Goal: Task Accomplishment & Management: Use online tool/utility

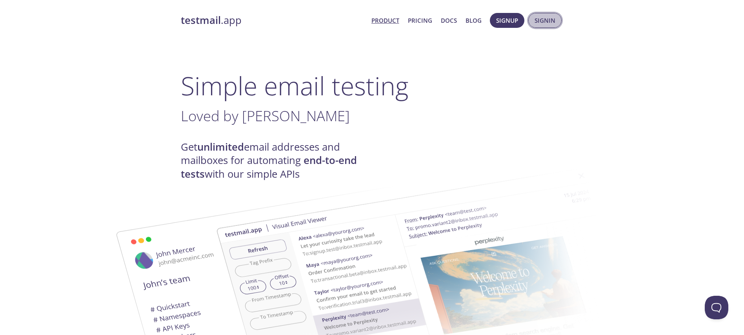
click at [541, 15] on span "Signin" at bounding box center [544, 20] width 21 height 10
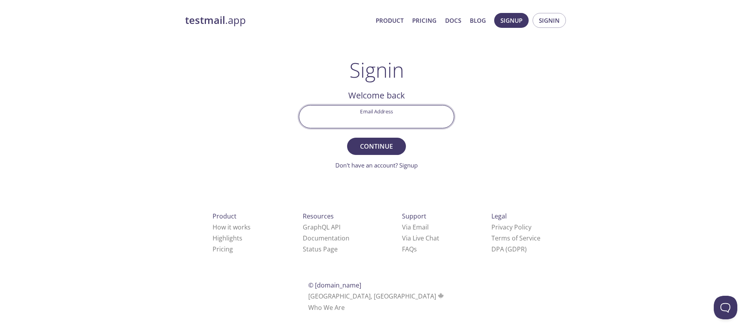
click at [387, 112] on input "Email Address" at bounding box center [376, 116] width 154 height 22
type input "[EMAIL_ADDRESS][DOMAIN_NAME]"
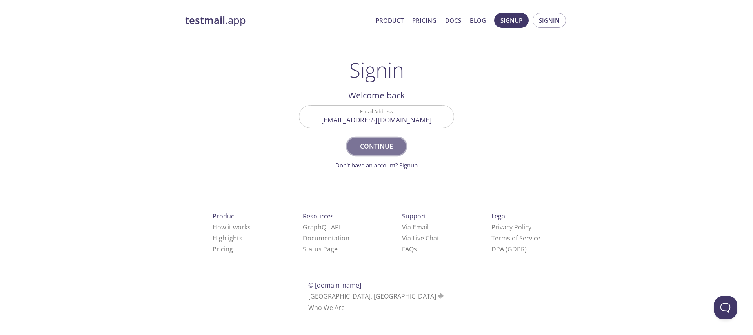
click at [389, 143] on span "Continue" at bounding box center [377, 146] width 42 height 11
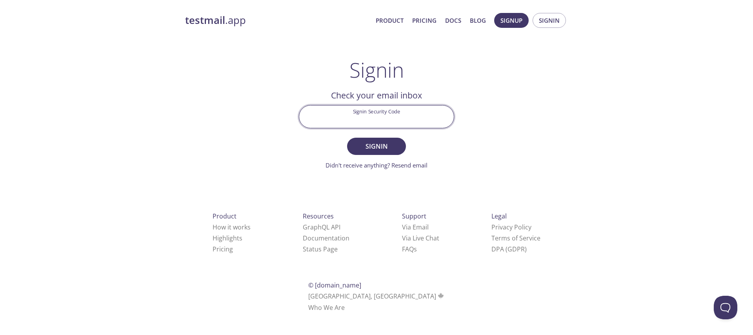
click at [379, 116] on input "Signin Security Code" at bounding box center [376, 116] width 154 height 22
click at [280, 101] on div "testmail .app Product Pricing Docs Blog Signup Signin Signin Welcome back Email…" at bounding box center [376, 171] width 401 height 327
click at [380, 116] on input "Signin Security Code" at bounding box center [376, 116] width 154 height 22
paste input "S2Q18TU"
type input "S2Q18TU"
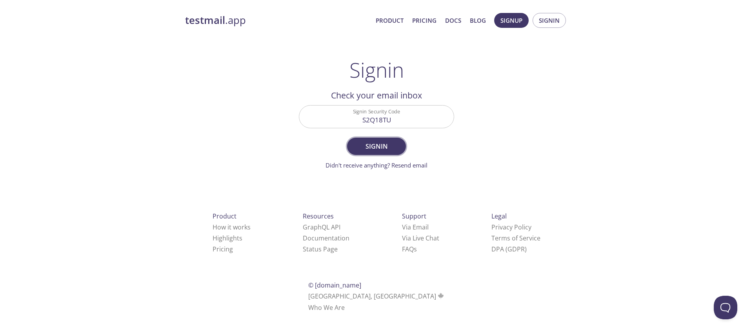
click at [372, 137] on form "Signin Security Code S2Q18TU Signin Didn't receive anything? Resend email" at bounding box center [376, 137] width 155 height 65
click at [372, 147] on span "Signin" at bounding box center [377, 146] width 42 height 11
click at [407, 166] on link "Didn't receive anything? Resend email" at bounding box center [376, 165] width 102 height 8
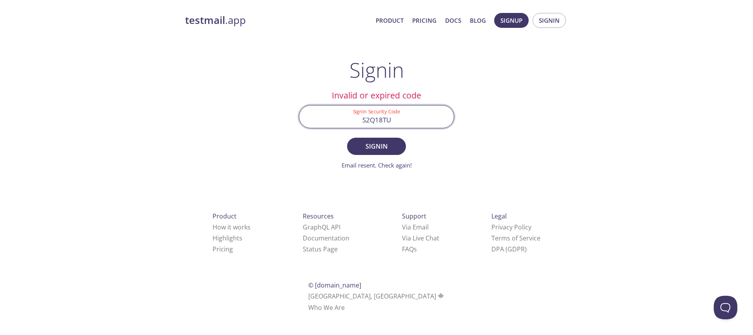
drag, startPoint x: 399, startPoint y: 119, endPoint x: 329, endPoint y: 129, distance: 71.2
click at [329, 129] on div "Signin Security Code S2Q18TU" at bounding box center [377, 116] width 162 height 29
paste input "EN7PEEU"
type input "EN7PEEU"
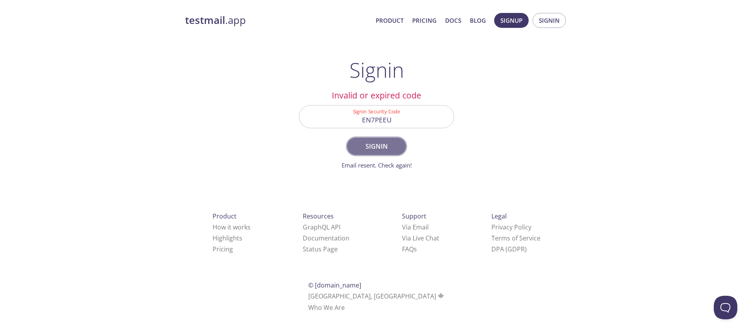
click at [375, 145] on span "Signin" at bounding box center [377, 146] width 42 height 11
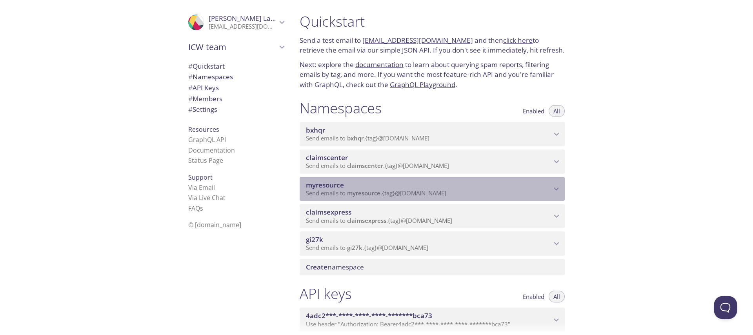
click at [356, 189] on span "myresource" at bounding box center [428, 185] width 245 height 9
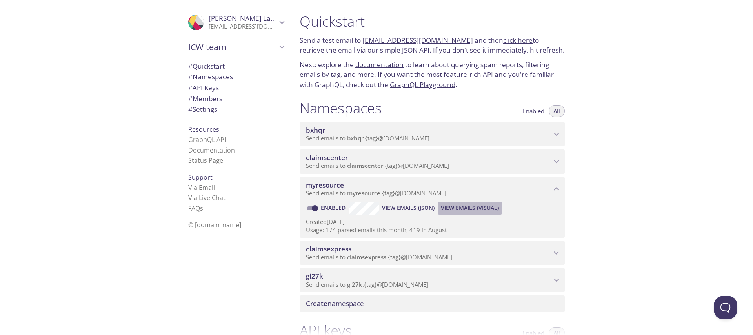
click at [459, 205] on span "View Emails (Visual)" at bounding box center [470, 207] width 58 height 9
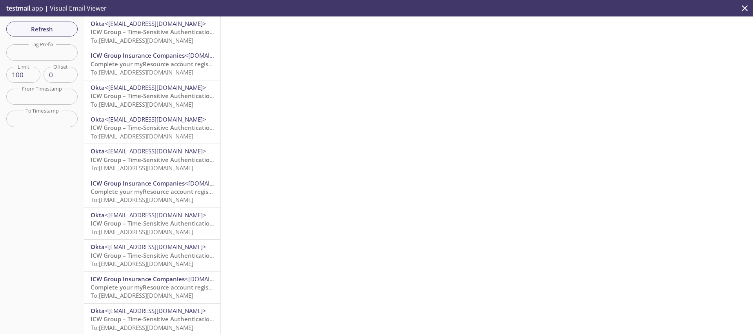
click at [19, 17] on div "Refresh Filters Tag Prefix Tag Prefix Limit 100 Limit Offset 0 Offset From Time…" at bounding box center [42, 175] width 84 height 318
click at [29, 26] on span "Refresh" at bounding box center [42, 29] width 59 height 10
click at [127, 33] on span "ICW Group – Time-Sensitive Authentication Code" at bounding box center [160, 32] width 139 height 8
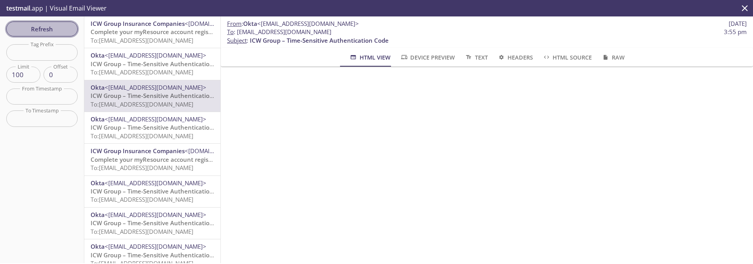
click at [41, 33] on span "Refresh" at bounding box center [42, 29] width 59 height 10
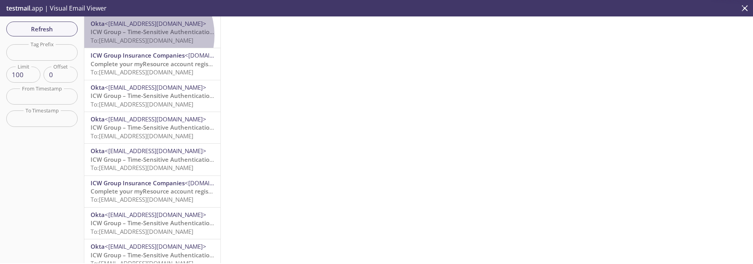
click at [144, 35] on span "ICW Group – Time-Sensitive Authentication Code" at bounding box center [160, 32] width 139 height 8
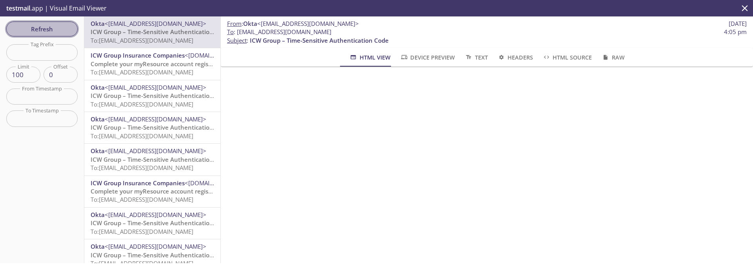
click at [52, 28] on span "Refresh" at bounding box center [42, 29] width 59 height 10
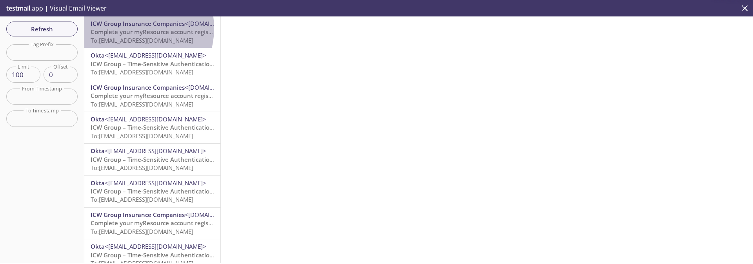
click at [129, 28] on span "Complete your myResource account registration" at bounding box center [159, 32] width 137 height 8
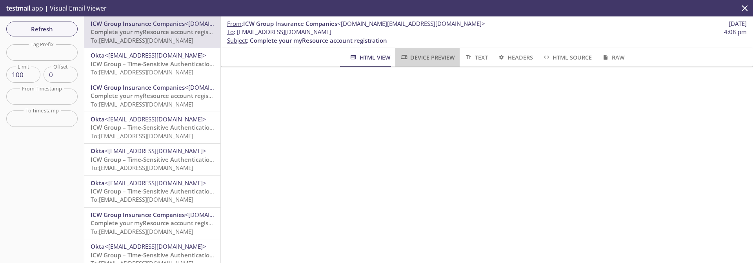
click at [420, 61] on span "Device Preview" at bounding box center [427, 58] width 55 height 10
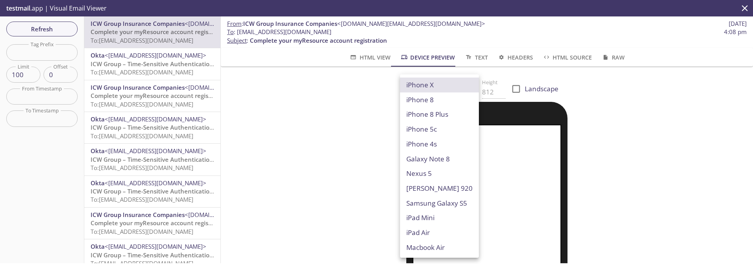
click at [426, 90] on body ".cls-1 { fill: #6d5ca8; } .cls-2 { fill: #3fc191; } .cls-3 { fill: #3b4752; } .…" at bounding box center [376, 132] width 753 height 264
click at [425, 245] on li "Macbook Air" at bounding box center [439, 247] width 79 height 15
type input "Macbook Air"
type input "960"
type input "600"
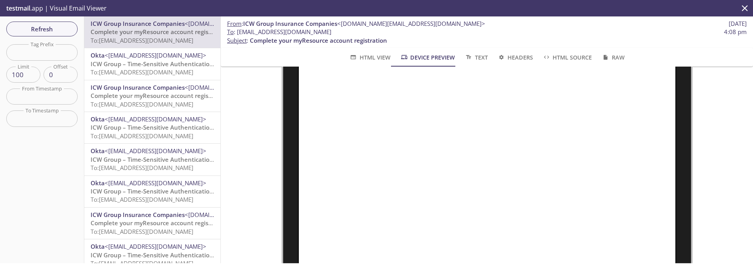
scroll to position [110, 0]
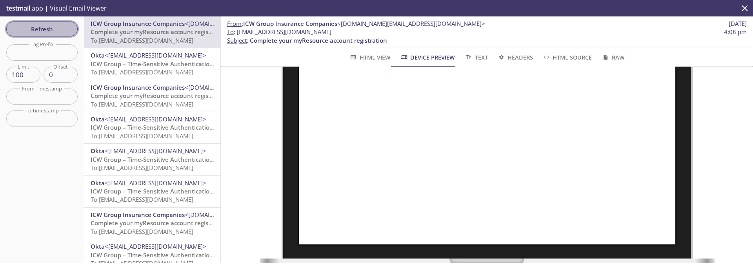
click at [53, 31] on span "Refresh" at bounding box center [42, 29] width 59 height 10
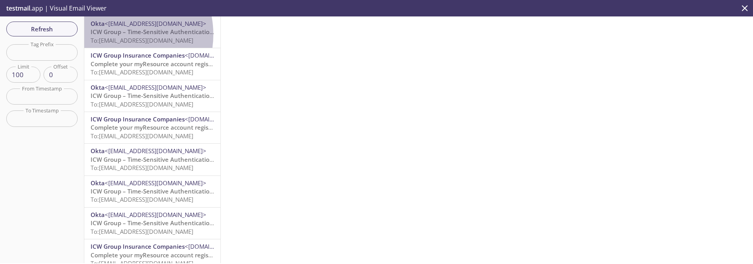
click at [116, 34] on span "ICW Group – Time-Sensitive Authentication Code" at bounding box center [160, 32] width 139 height 8
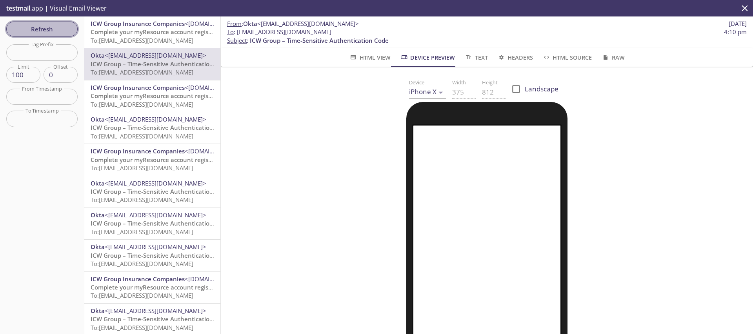
click at [36, 27] on span "Refresh" at bounding box center [42, 29] width 59 height 10
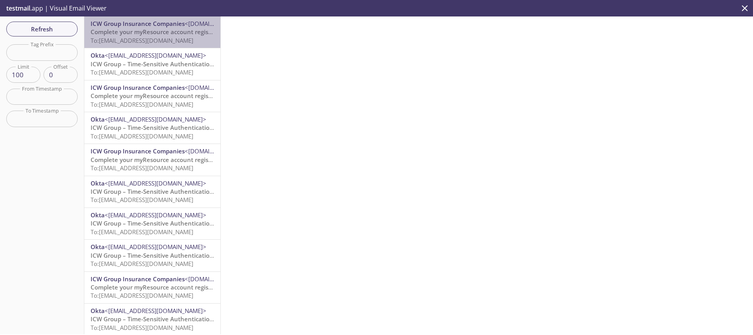
click at [169, 42] on span "To: [EMAIL_ADDRESS][DOMAIN_NAME]" at bounding box center [142, 40] width 103 height 8
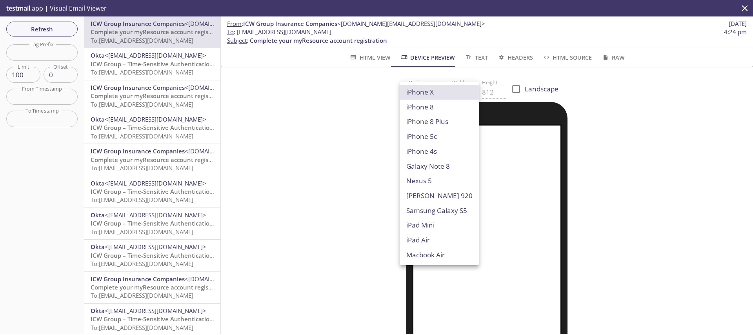
click at [410, 90] on body ".cls-1 { fill: #6d5ca8; } .cls-2 { fill: #3fc191; } .cls-3 { fill: #3b4752; } .…" at bounding box center [376, 167] width 753 height 335
click at [423, 255] on li "Macbook Air" at bounding box center [439, 254] width 79 height 15
type input "Macbook Air"
type input "960"
type input "600"
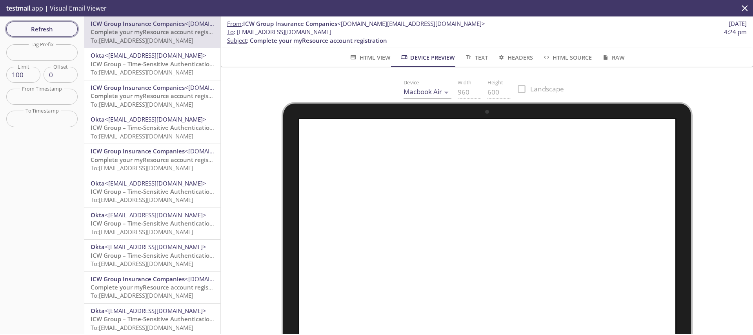
click at [42, 28] on span "Refresh" at bounding box center [42, 29] width 59 height 10
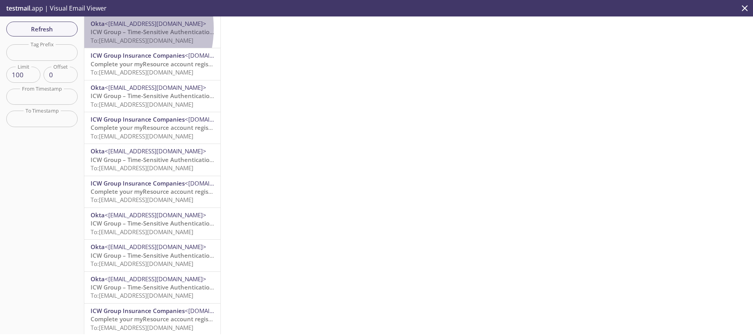
click at [106, 28] on span "ICW Group – Time-Sensitive Authentication Code" at bounding box center [160, 32] width 139 height 8
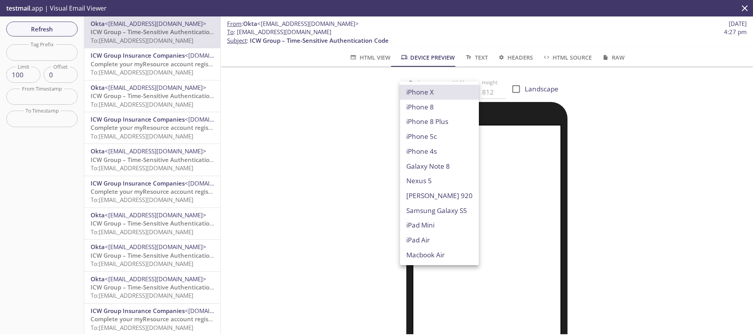
click at [425, 90] on body ".cls-1 { fill: #6d5ca8; } .cls-2 { fill: #3fc191; } .cls-3 { fill: #3b4752; } .…" at bounding box center [376, 167] width 753 height 335
click at [422, 256] on li "Macbook Air" at bounding box center [439, 254] width 79 height 15
type input "Macbook Air"
type input "960"
type input "600"
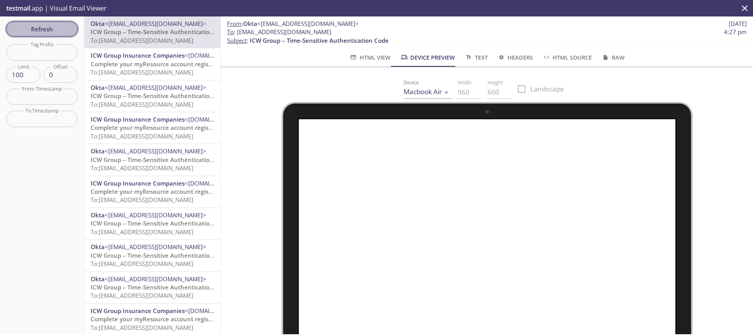
click at [47, 34] on button "Refresh" at bounding box center [41, 29] width 71 height 15
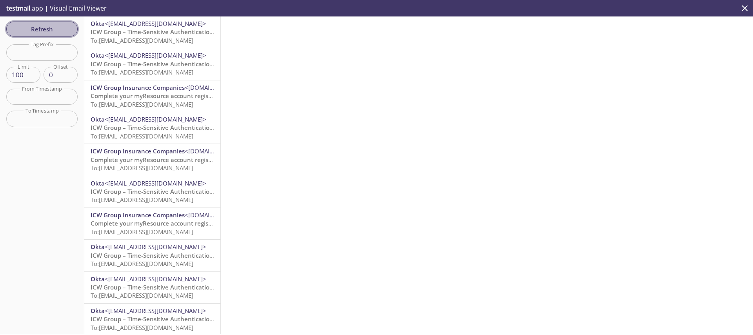
click at [41, 25] on span "Refresh" at bounding box center [42, 29] width 59 height 10
click at [147, 34] on span "ICW Group – Time-Sensitive Authentication Code" at bounding box center [160, 32] width 139 height 8
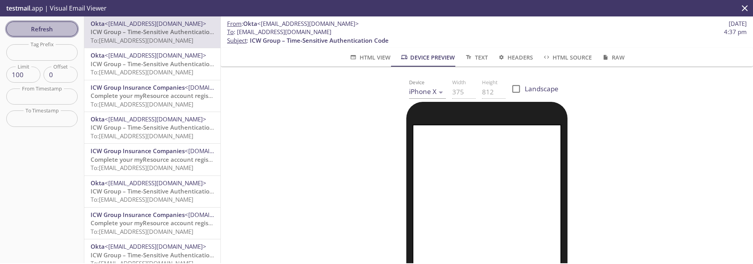
click at [43, 30] on span "Refresh" at bounding box center [42, 29] width 59 height 10
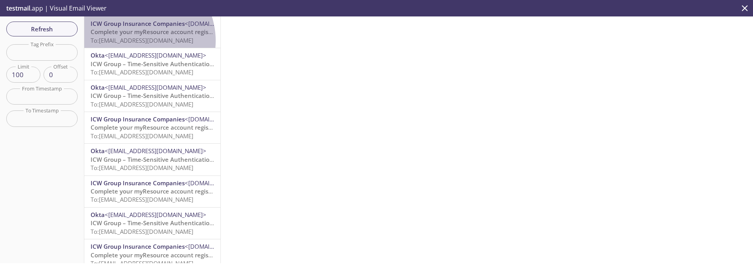
click at [136, 41] on span "To: [EMAIL_ADDRESS][DOMAIN_NAME]" at bounding box center [142, 40] width 103 height 8
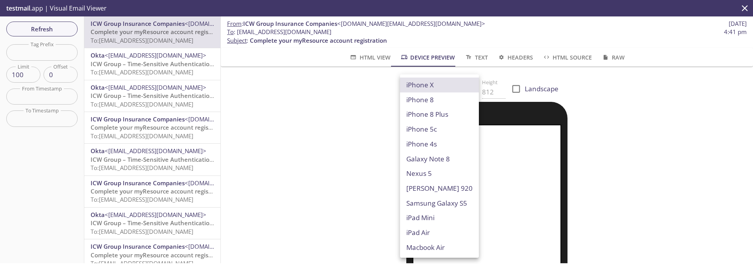
click at [427, 91] on body ".cls-1 { fill: #6d5ca8; } .cls-2 { fill: #3fc191; } .cls-3 { fill: #3b4752; } .…" at bounding box center [376, 132] width 753 height 264
click at [422, 248] on li "Macbook Air" at bounding box center [439, 247] width 79 height 15
type input "Macbook Air"
type input "960"
type input "600"
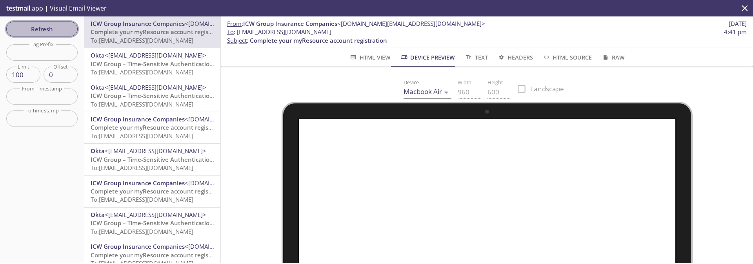
click at [50, 23] on button "Refresh" at bounding box center [41, 29] width 71 height 15
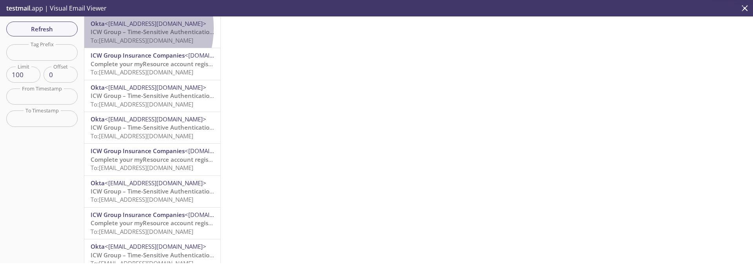
click at [116, 28] on span "ICW Group – Time-Sensitive Authentication Code" at bounding box center [160, 32] width 139 height 8
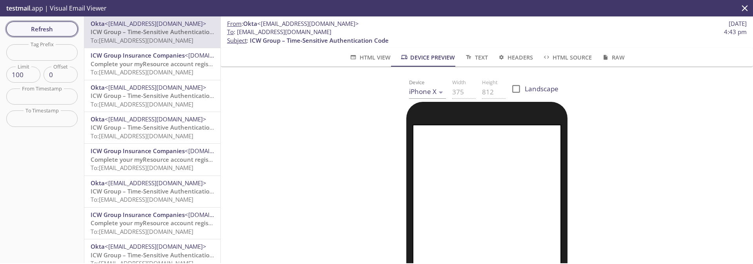
click at [57, 26] on span "Refresh" at bounding box center [42, 29] width 59 height 10
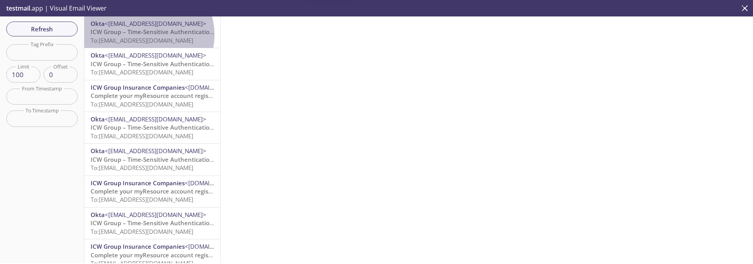
click at [146, 35] on span "ICW Group – Time-Sensitive Authentication Code" at bounding box center [160, 32] width 139 height 8
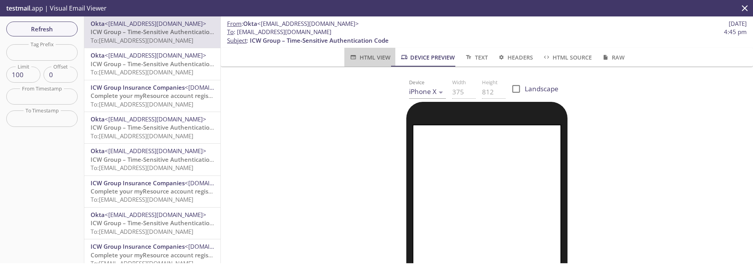
click at [374, 56] on span "HTML View" at bounding box center [369, 58] width 41 height 10
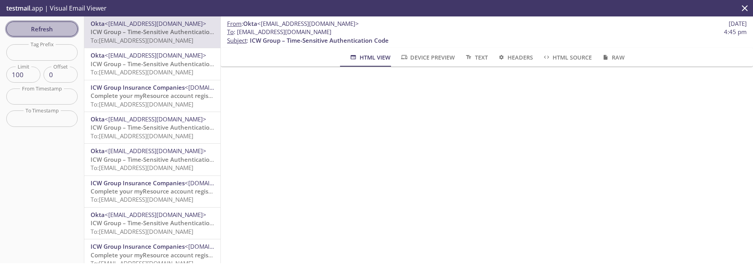
click at [49, 24] on span "Refresh" at bounding box center [42, 29] width 59 height 10
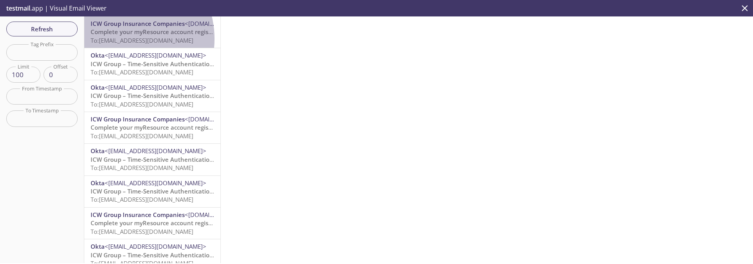
click at [120, 39] on span "To: [EMAIL_ADDRESS][DOMAIN_NAME]" at bounding box center [142, 40] width 103 height 8
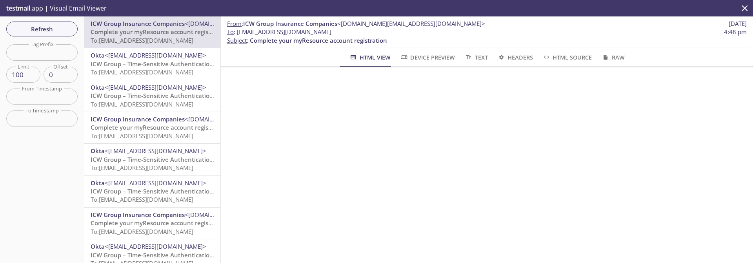
drag, startPoint x: 237, startPoint y: 31, endPoint x: 369, endPoint y: 32, distance: 132.5
click at [369, 32] on span "To : [EMAIL_ADDRESS][DOMAIN_NAME] 4:48 pm" at bounding box center [486, 32] width 519 height 8
click at [416, 52] on button "Device Preview" at bounding box center [427, 57] width 64 height 19
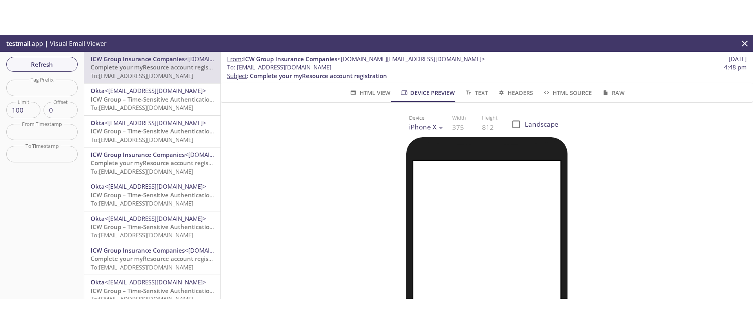
scroll to position [118, 0]
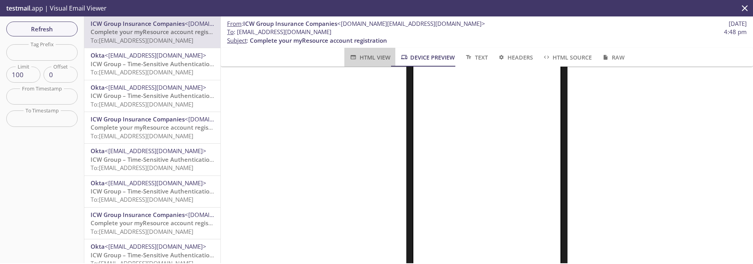
click at [367, 57] on span "HTML View" at bounding box center [369, 58] width 41 height 10
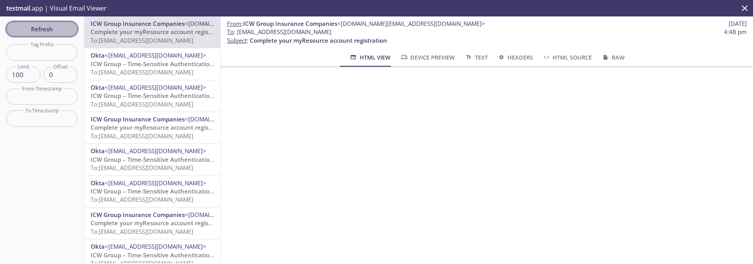
click at [25, 28] on span "Refresh" at bounding box center [42, 29] width 59 height 10
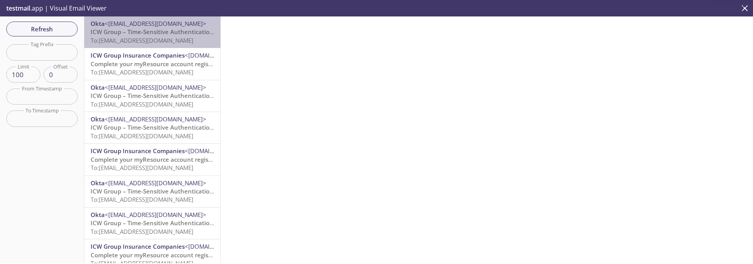
click at [155, 42] on span "To: [EMAIL_ADDRESS][DOMAIN_NAME]" at bounding box center [142, 40] width 103 height 8
